Goal: Use online tool/utility: Utilize a website feature to perform a specific function

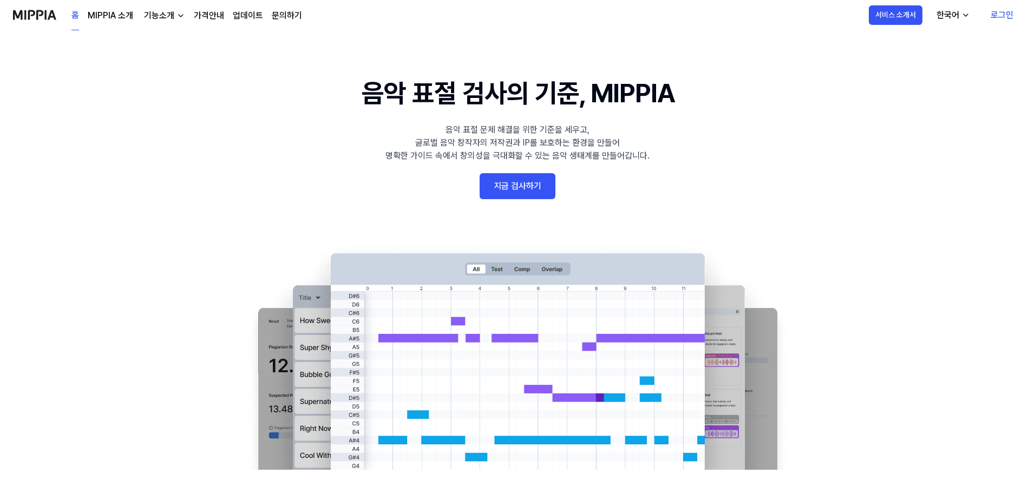
click at [516, 187] on link "지금 검사하기" at bounding box center [517, 186] width 76 height 26
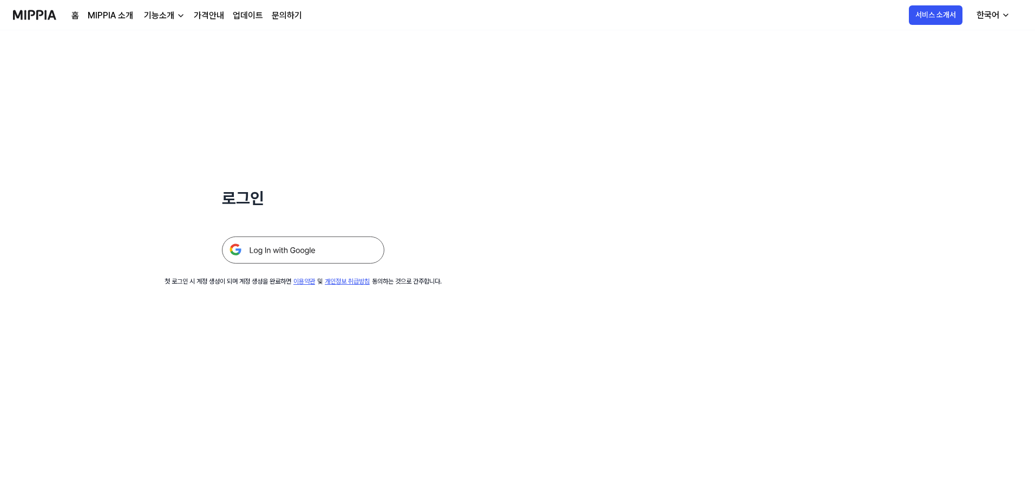
click at [320, 254] on img at bounding box center [303, 249] width 162 height 27
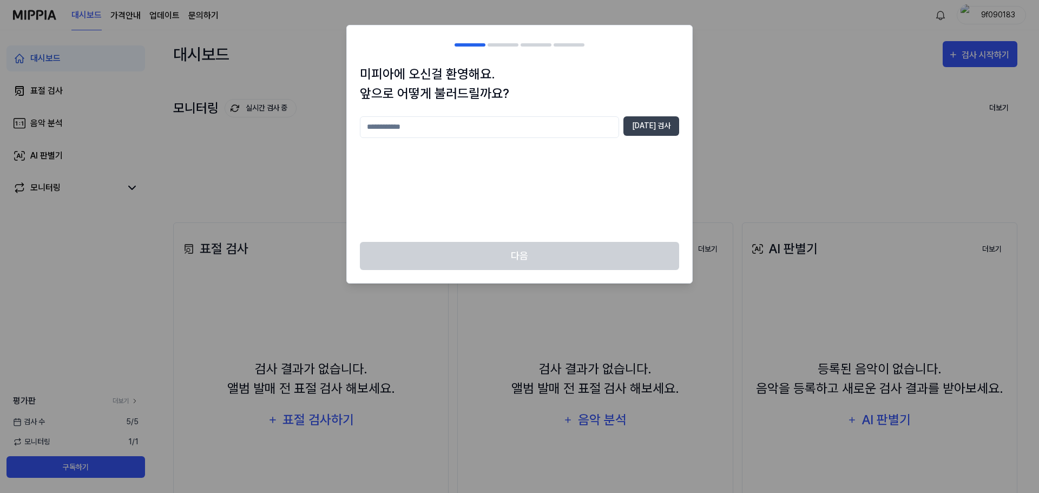
click at [511, 125] on input "text" at bounding box center [489, 127] width 259 height 22
type input "*"
type input "**"
click at [644, 128] on button "[DATE] 검사" at bounding box center [651, 125] width 56 height 19
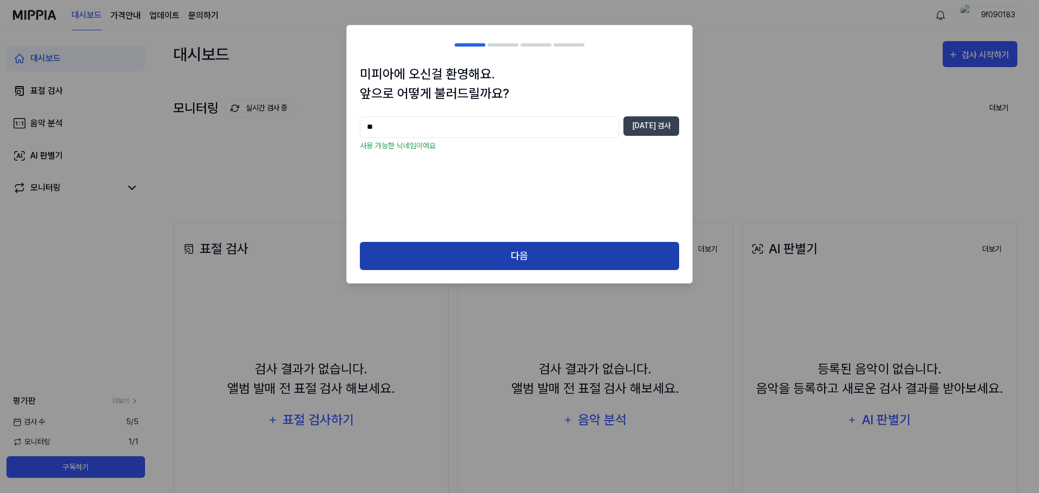
click at [541, 255] on button "다음" at bounding box center [519, 256] width 319 height 29
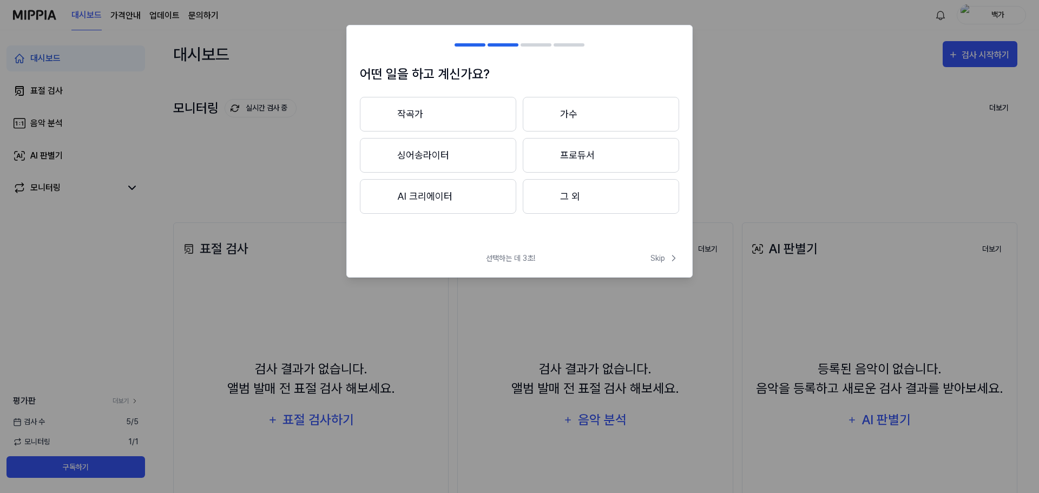
click at [451, 117] on button "작곡가" at bounding box center [438, 114] width 156 height 35
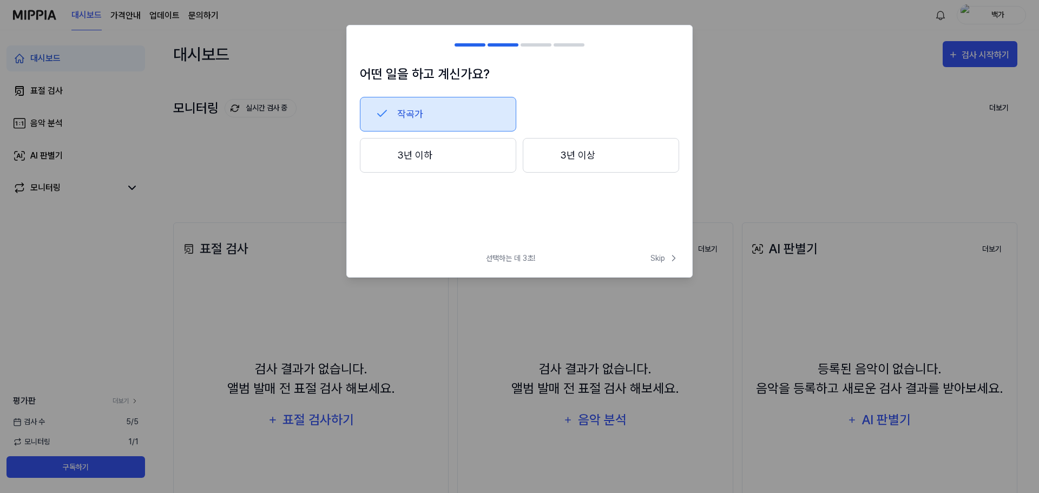
click at [562, 151] on button "3년 이상" at bounding box center [601, 155] width 156 height 35
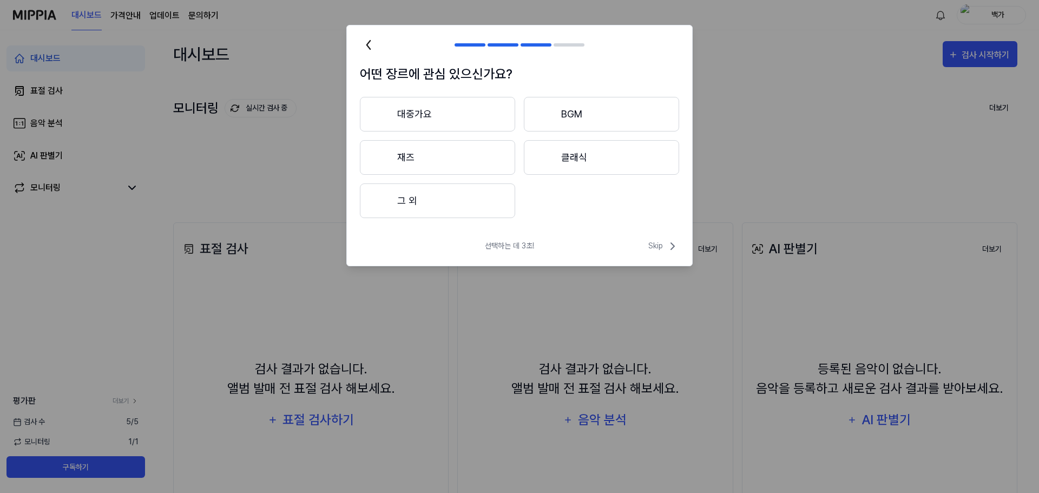
click at [467, 110] on button "대중가요" at bounding box center [437, 114] width 155 height 35
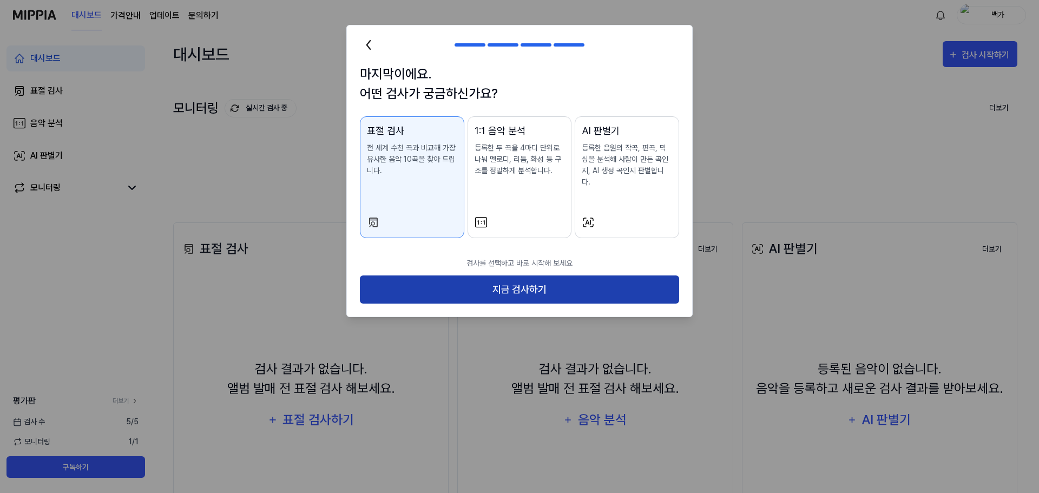
click at [539, 275] on button "지금 검사하기" at bounding box center [519, 289] width 319 height 29
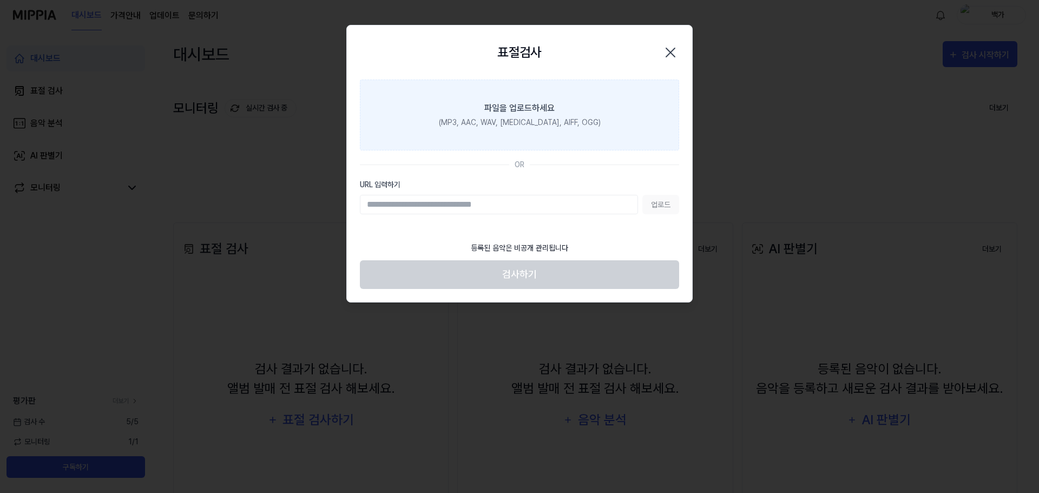
click at [516, 118] on div "(MP3, AAC, WAV, FLAC, AIFF, OGG)" at bounding box center [520, 122] width 162 height 11
click at [0, 0] on input "파일을 업로드하세요 (MP3, AAC, WAV, FLAC, AIFF, OGG)" at bounding box center [0, 0] width 0 height 0
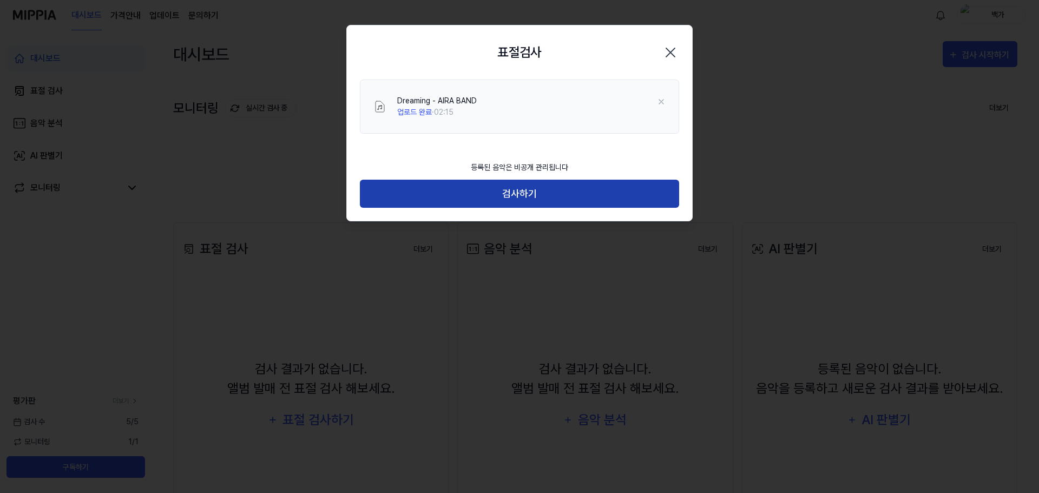
click at [534, 202] on button "검사하기" at bounding box center [519, 194] width 319 height 29
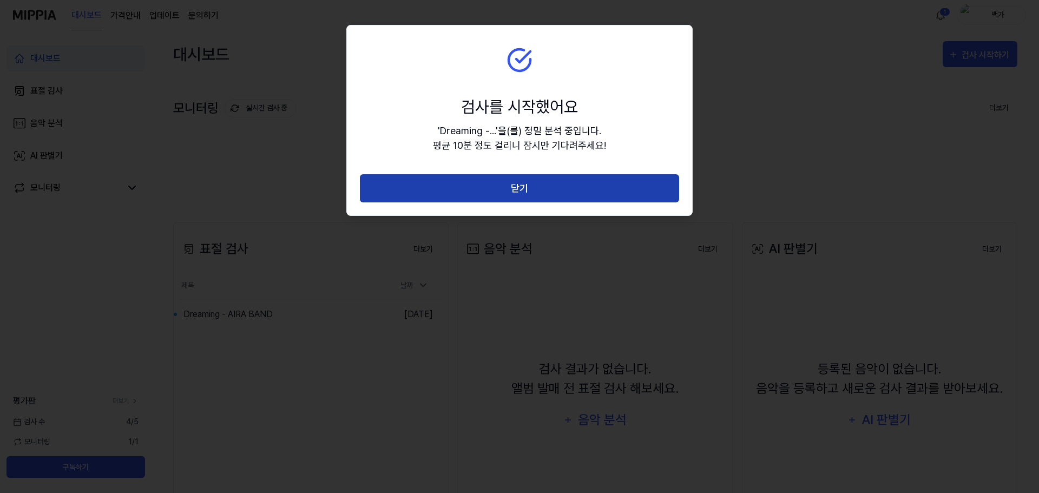
click at [528, 188] on button "닫기" at bounding box center [519, 188] width 319 height 29
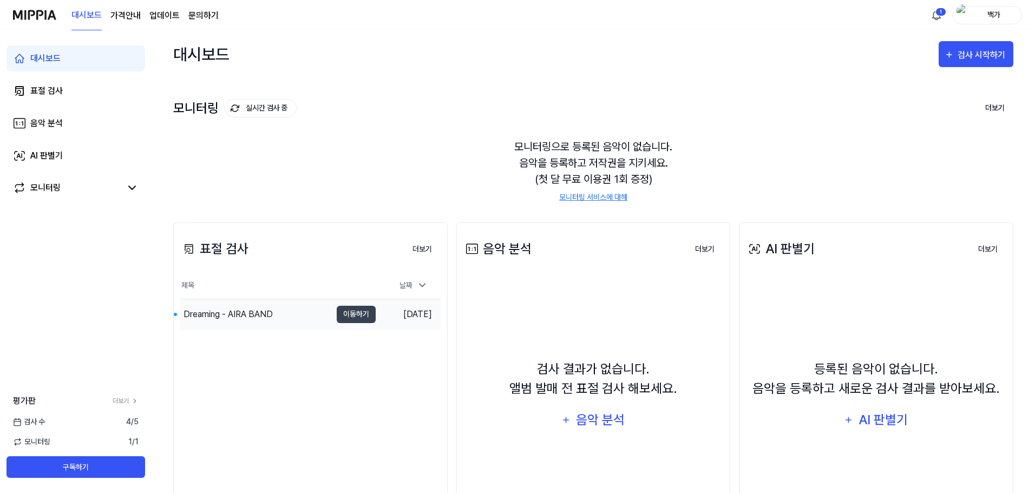
click at [242, 314] on div "Dreaming - AIRA BAND" at bounding box center [227, 314] width 89 height 13
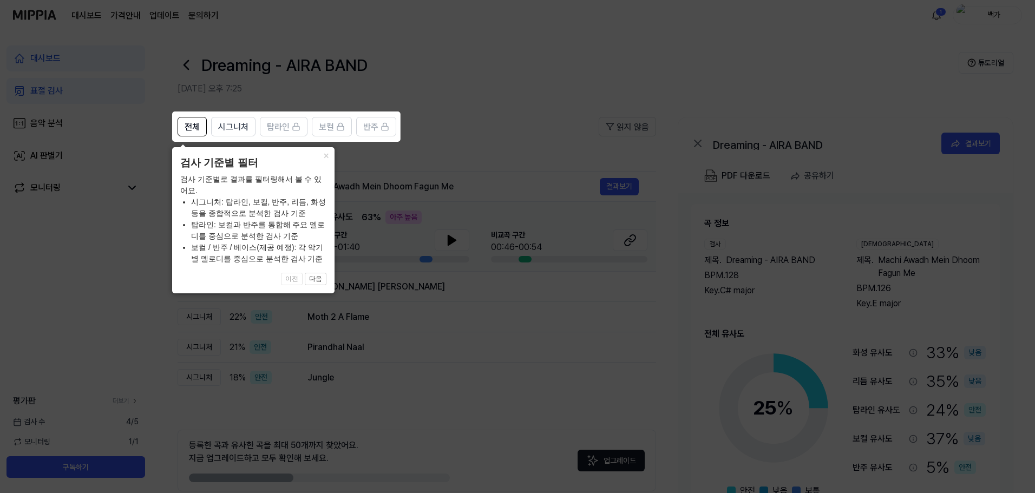
click at [473, 113] on icon at bounding box center [519, 246] width 1039 height 493
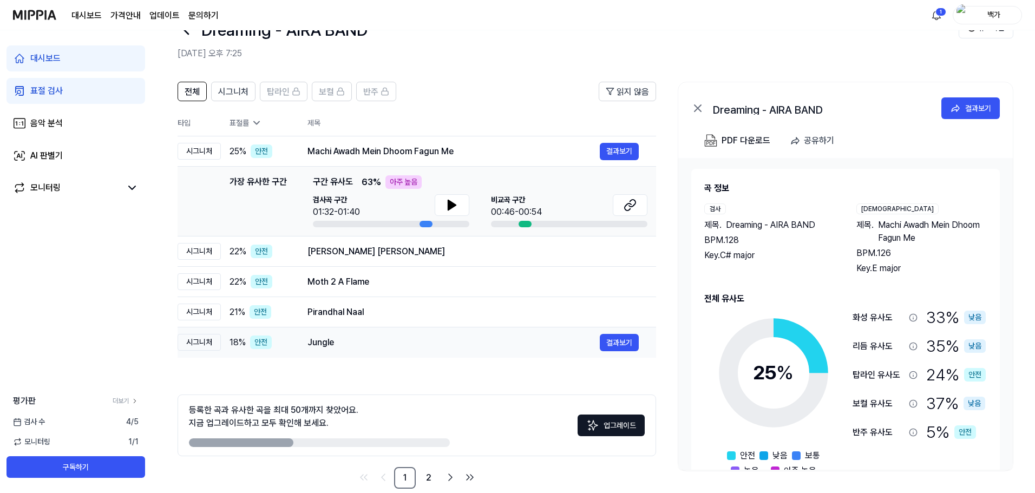
scroll to position [52, 0]
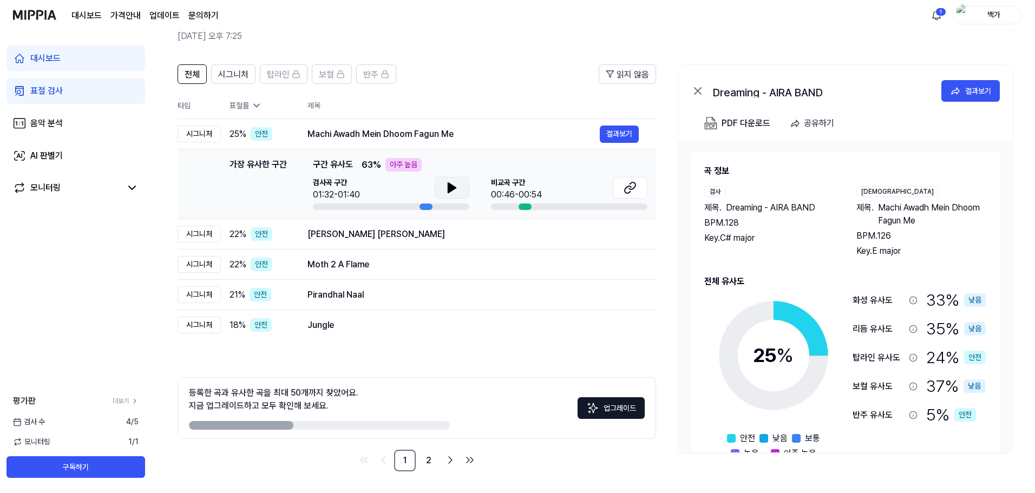
click at [451, 188] on icon at bounding box center [452, 188] width 8 height 10
click at [887, 208] on span "Machi Awadh Mein Dhoom Fagun Me" at bounding box center [932, 214] width 109 height 26
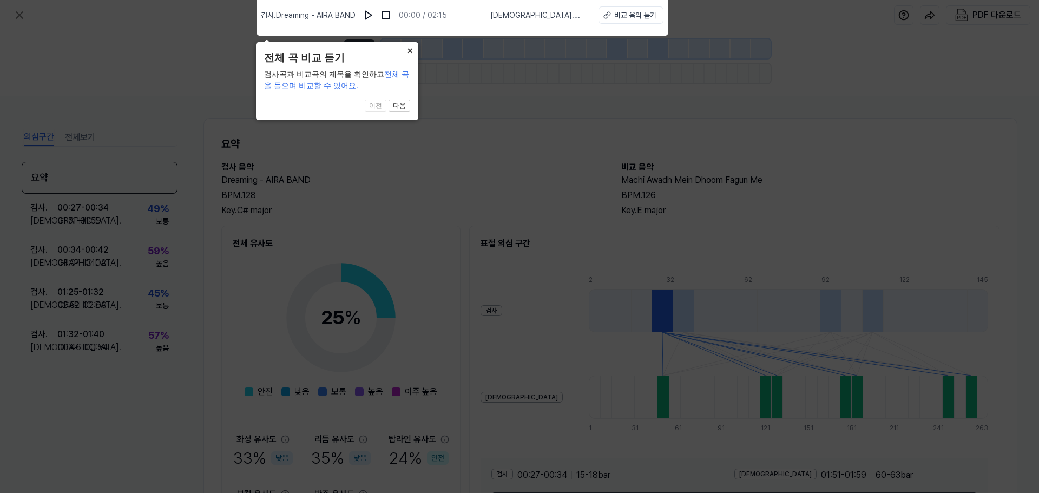
click at [409, 50] on button "×" at bounding box center [409, 49] width 17 height 15
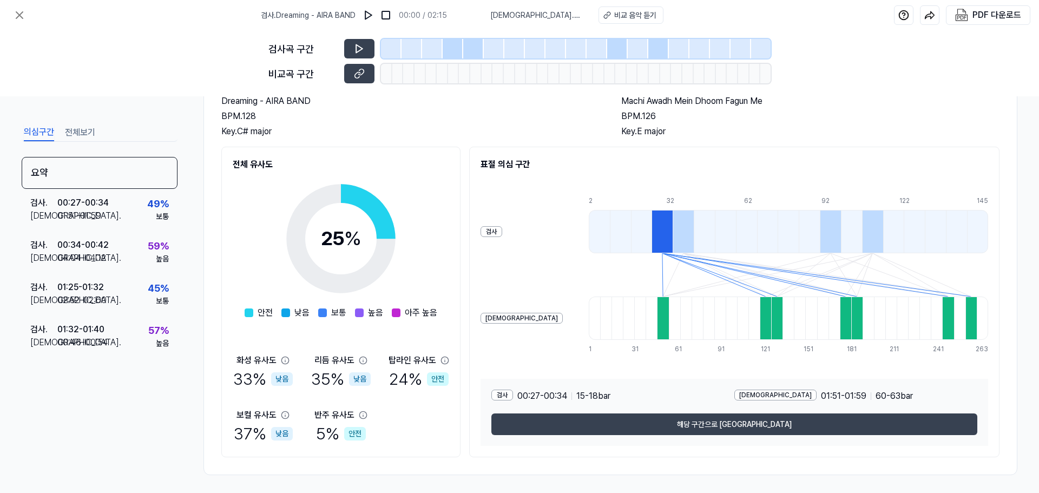
scroll to position [83, 0]
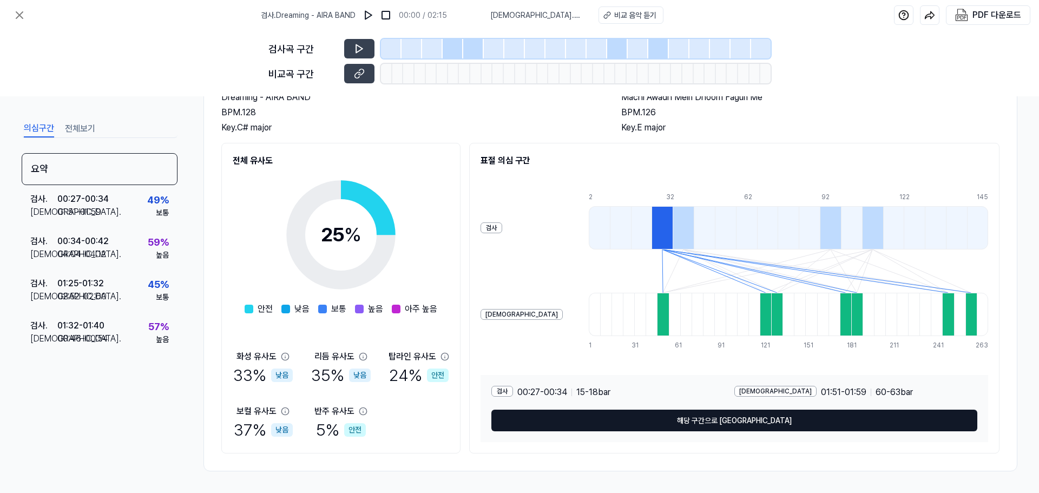
click at [733, 423] on button "해당 구간으로 이동" at bounding box center [734, 421] width 486 height 22
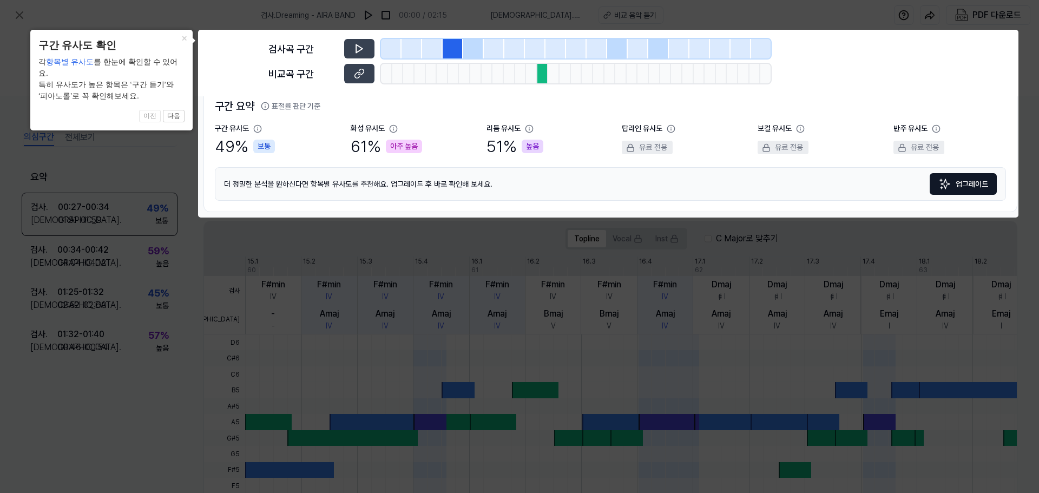
click at [357, 51] on body "검사 . Dreaming - AIRA BAND 00:00 / 02:15 비교 . Machi Awadh Mein Dhoom Fagun Me 비교…" at bounding box center [519, 246] width 1039 height 493
click at [366, 51] on body "검사 . Dreaming - AIRA BAND 00:00 / 02:15 비교 . Machi Awadh Mein Dhoom Fagun Me 비교…" at bounding box center [519, 246] width 1039 height 493
click at [506, 248] on icon at bounding box center [519, 246] width 1039 height 493
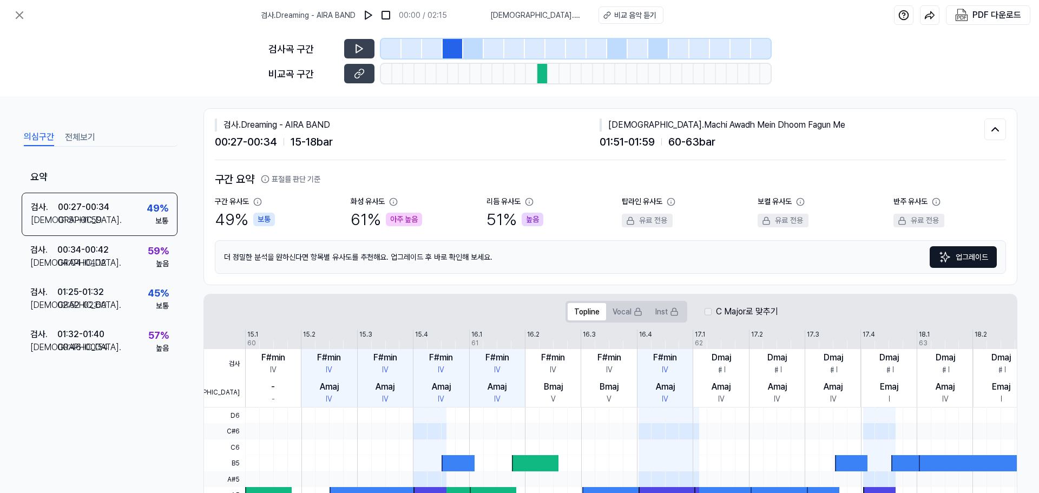
scroll to position [0, 0]
